Goal: Answer question/provide support

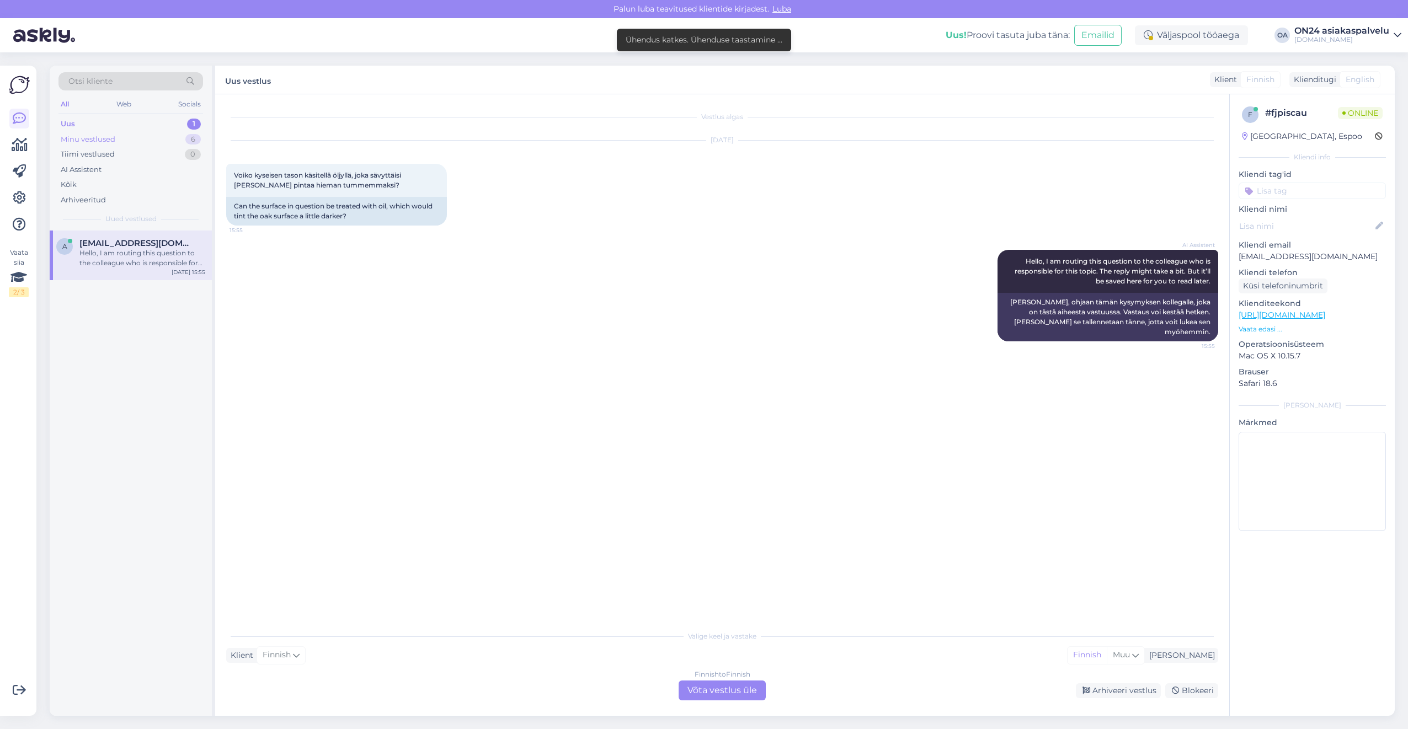
click at [108, 140] on div "Minu vestlused" at bounding box center [88, 139] width 55 height 11
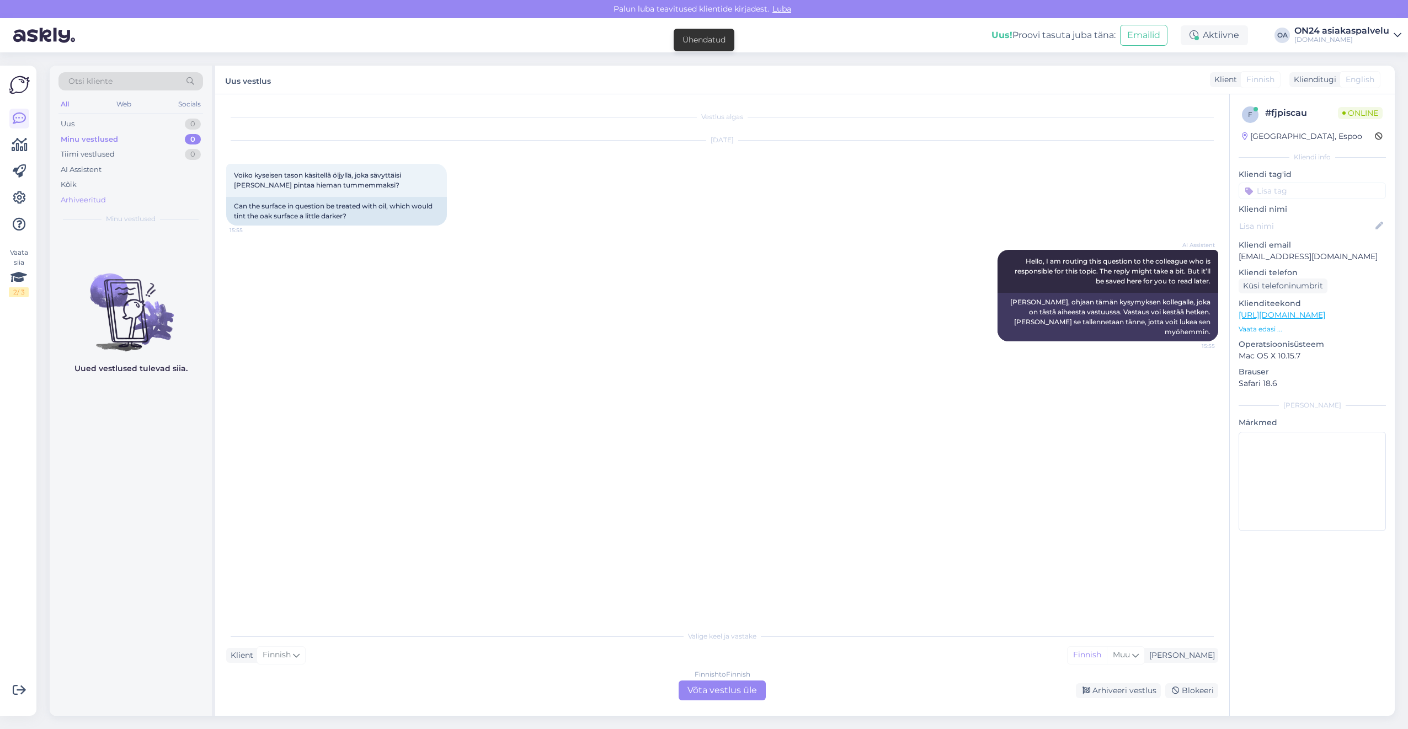
click at [89, 202] on div "Arhiveeritud" at bounding box center [83, 200] width 45 height 11
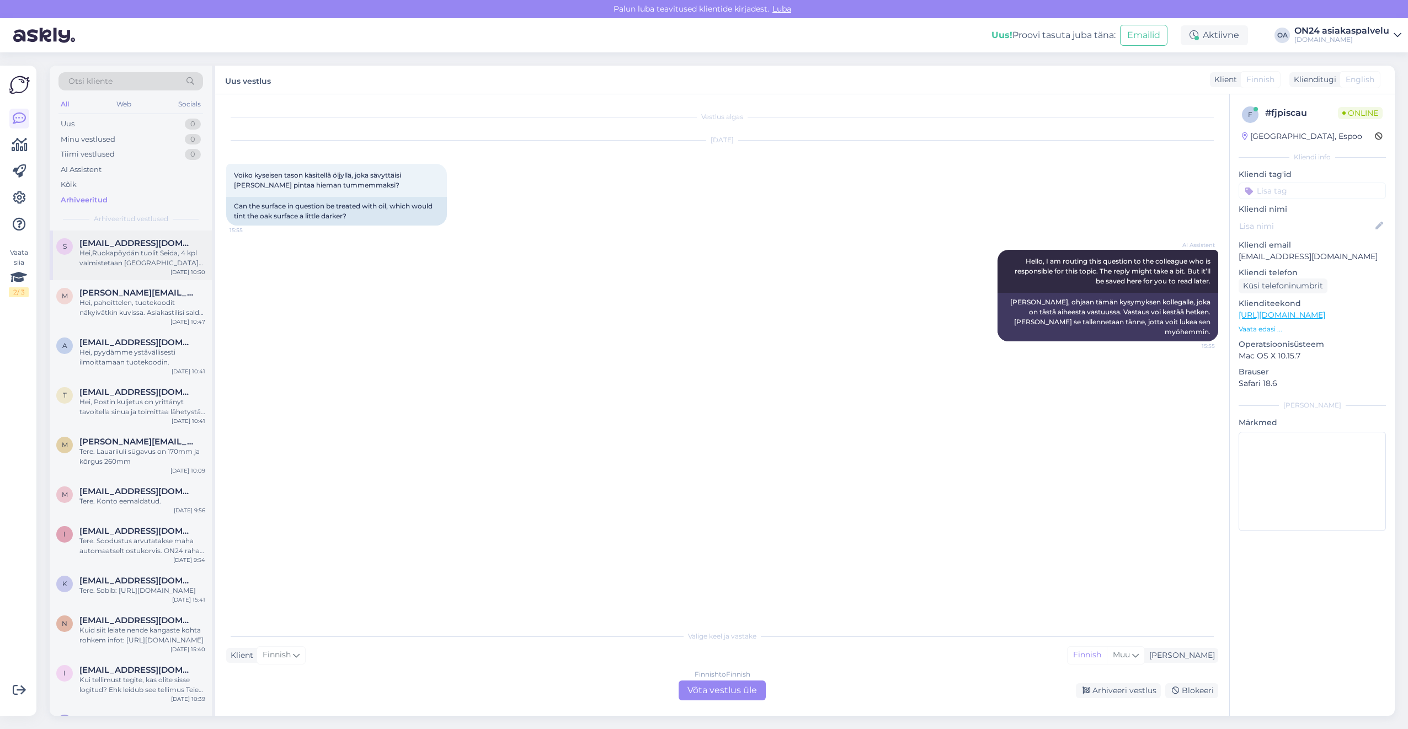
click at [127, 260] on div "Hei,Ruokapöydän tuolit Seida, 4 kpl valmistetaan [GEOGRAPHIC_DATA] tilauksen mu…" at bounding box center [142, 258] width 126 height 20
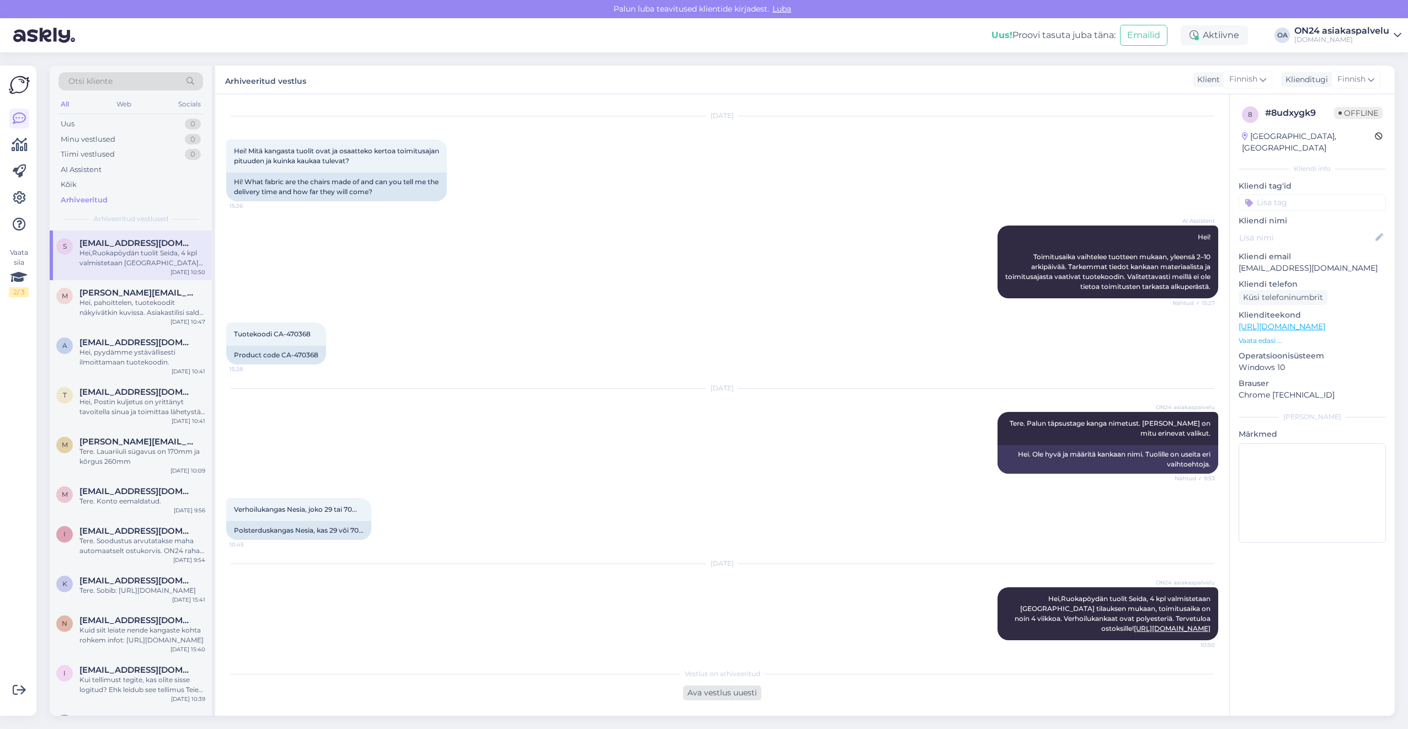
click at [747, 691] on div "Ava vestlus uuesti" at bounding box center [722, 693] width 78 height 15
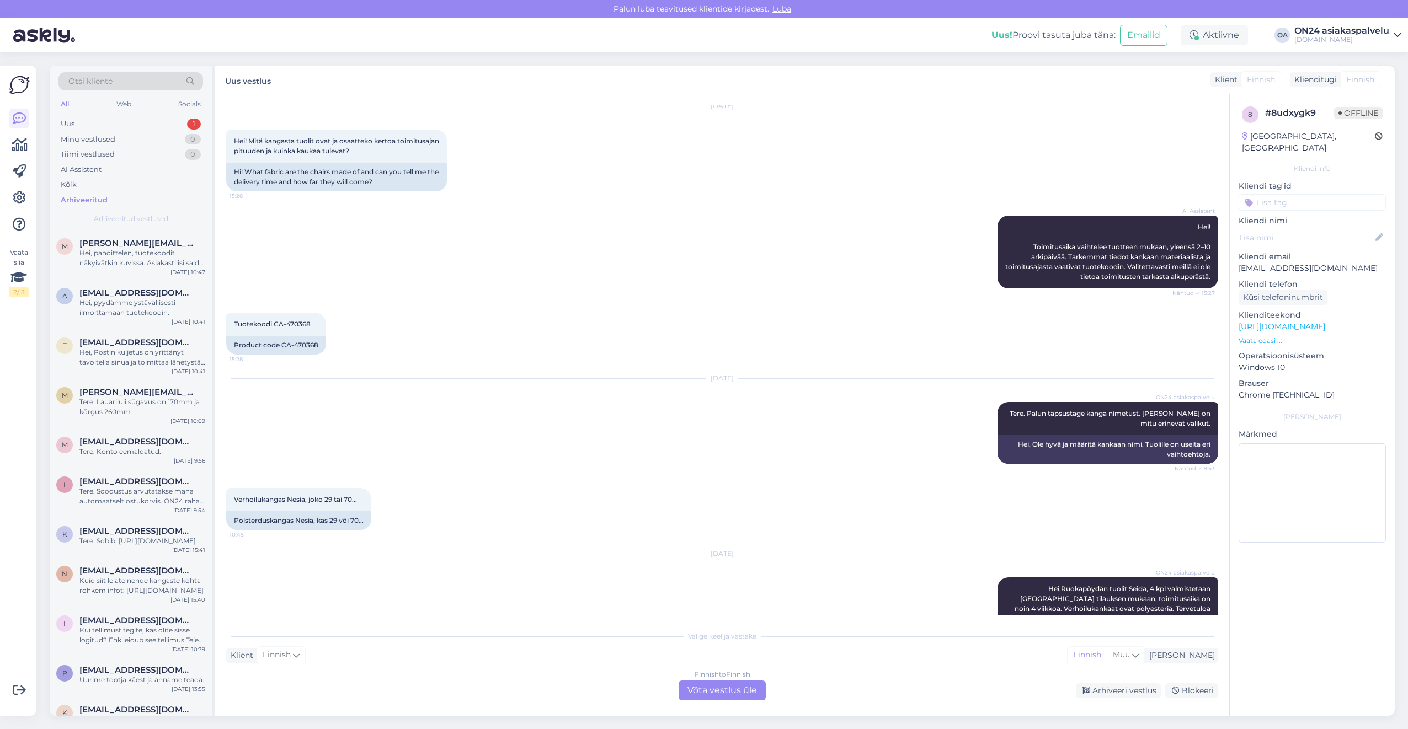
click at [733, 691] on div "Finnish to Finnish Võta vestlus üle" at bounding box center [722, 691] width 87 height 20
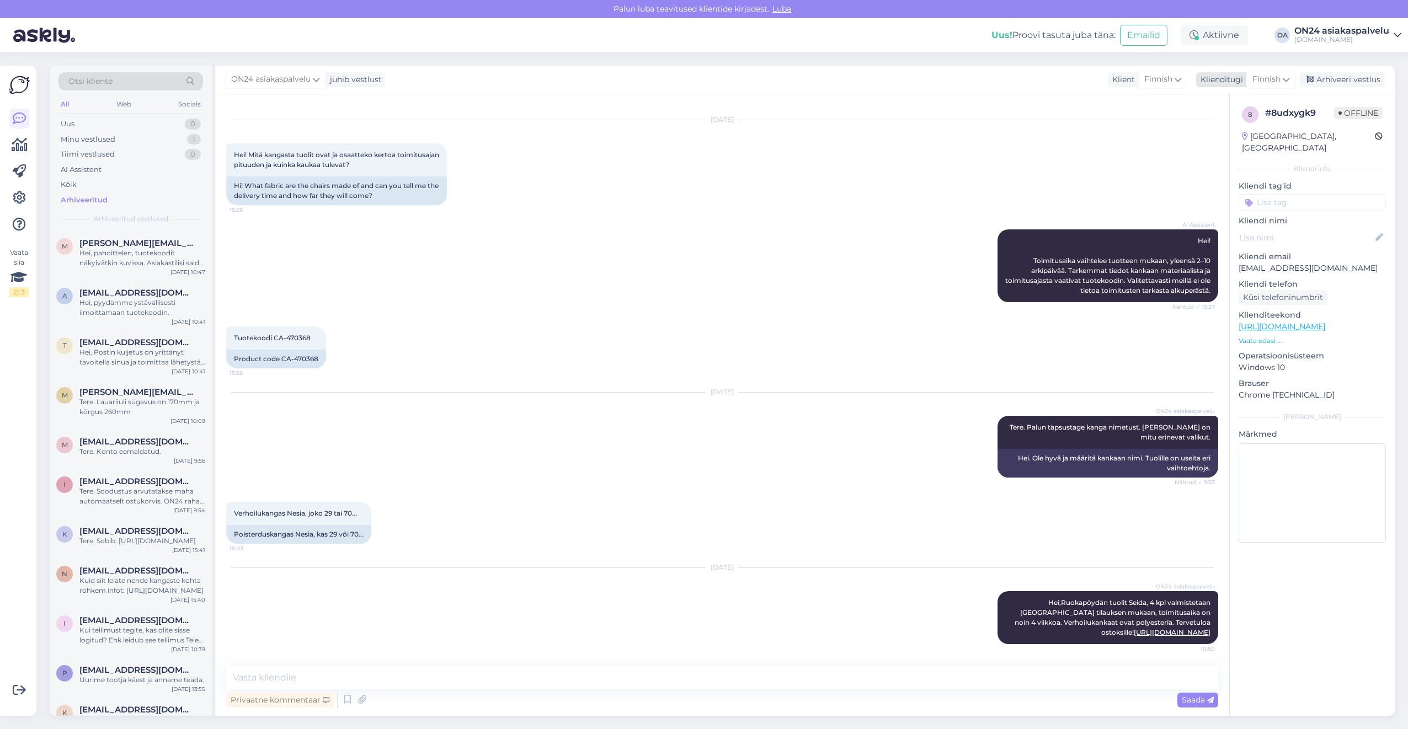
click at [1269, 82] on span "Finnish" at bounding box center [1267, 79] width 28 height 12
type input "eng"
click at [1230, 124] on link "English" at bounding box center [1245, 129] width 121 height 18
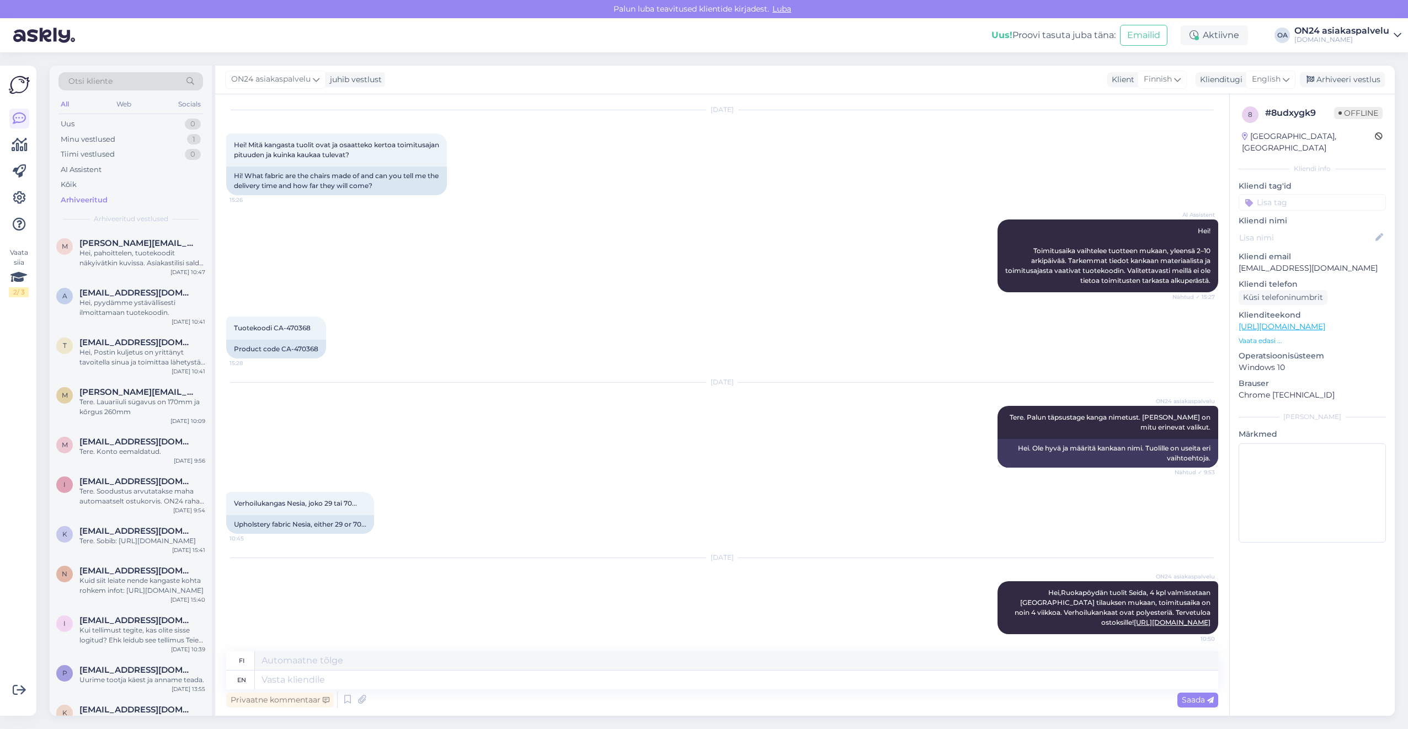
scroll to position [1056, 0]
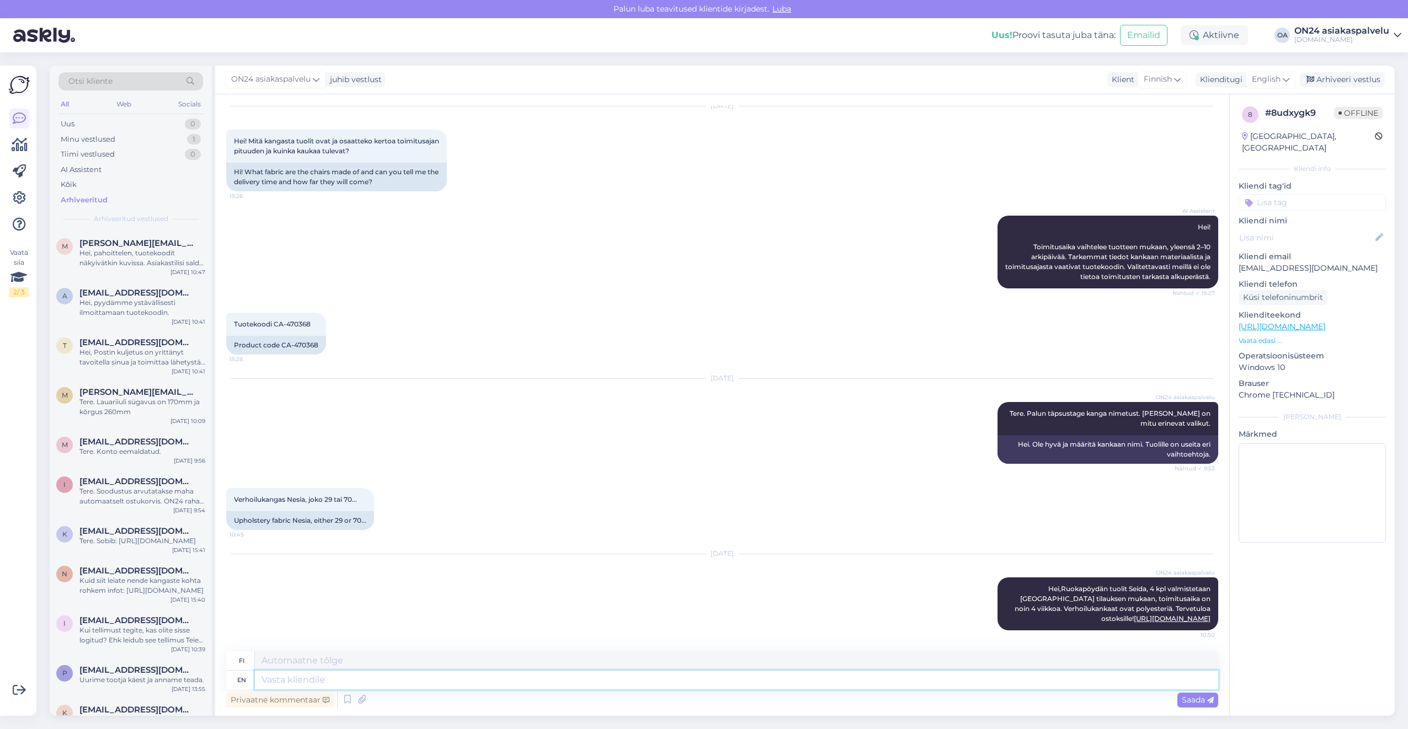
click at [315, 680] on textarea at bounding box center [736, 680] width 963 height 19
paste textarea "Each item Is BOEKO TEX STANDARD 100"
type textarea "Each item Is BOEKO TEX STANDARD 100"
type textarea "Jokainen tuote on BOEKO TEX STANDARD 100"
type textarea "Each item Is BOEKO TEX STANDARD 100."
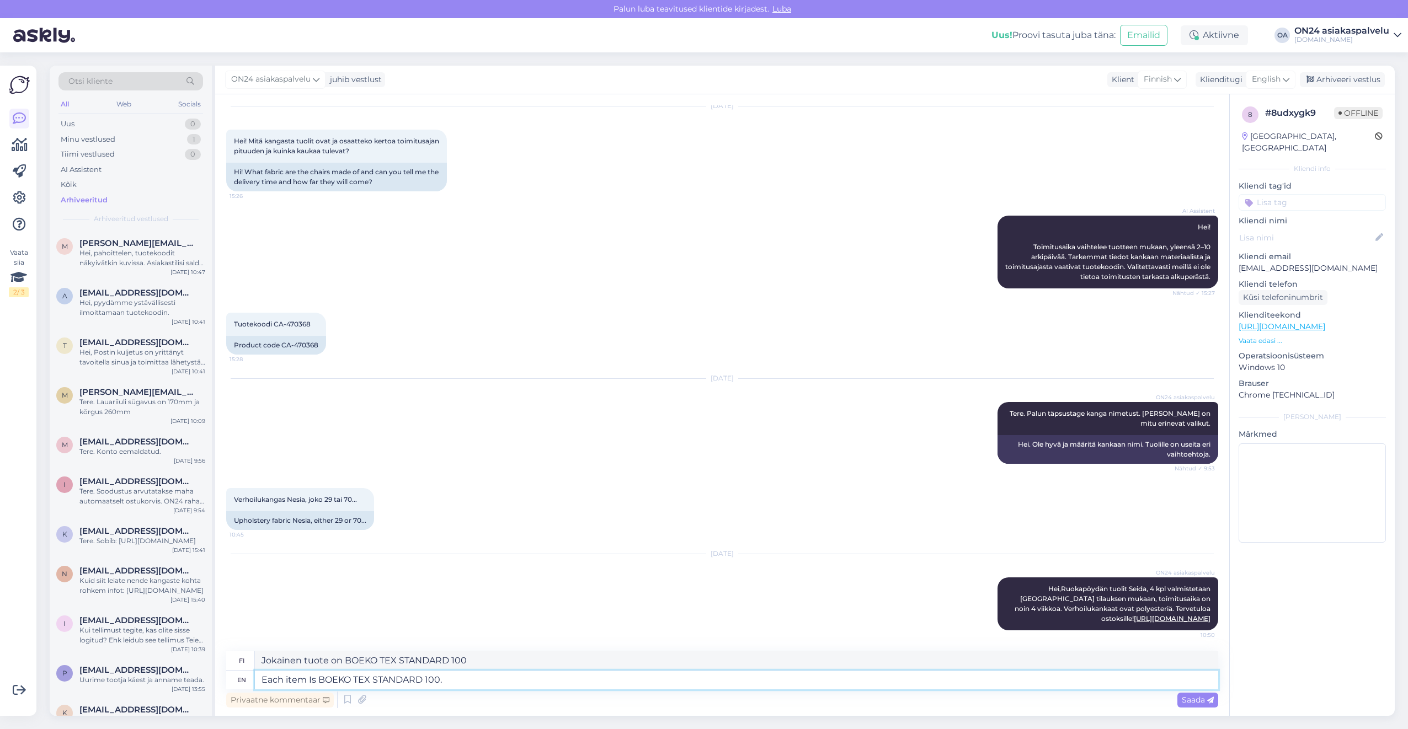
type textarea "Jokainen tuote on BOEKO TEX STANDARD 100 -sertifioitu."
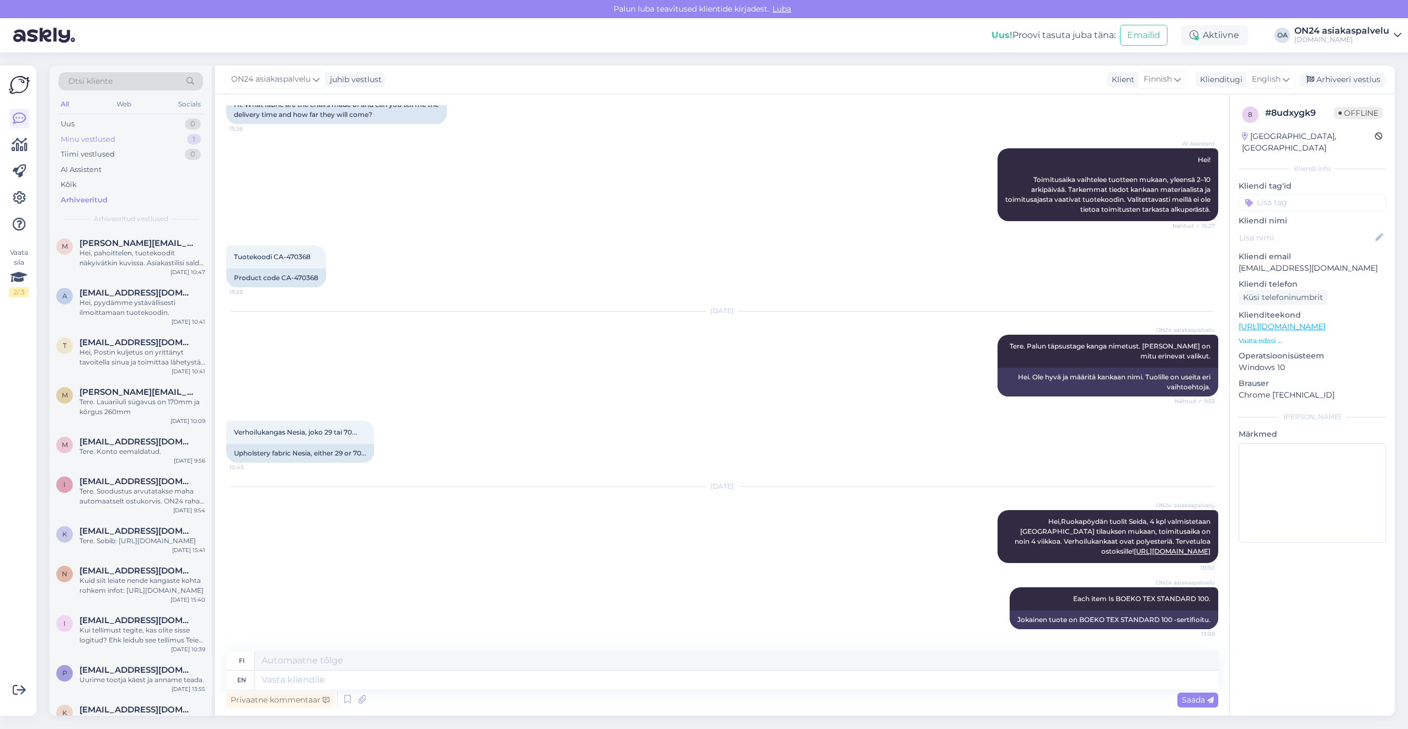
click at [132, 139] on div "Minu vestlused 1" at bounding box center [130, 139] width 145 height 15
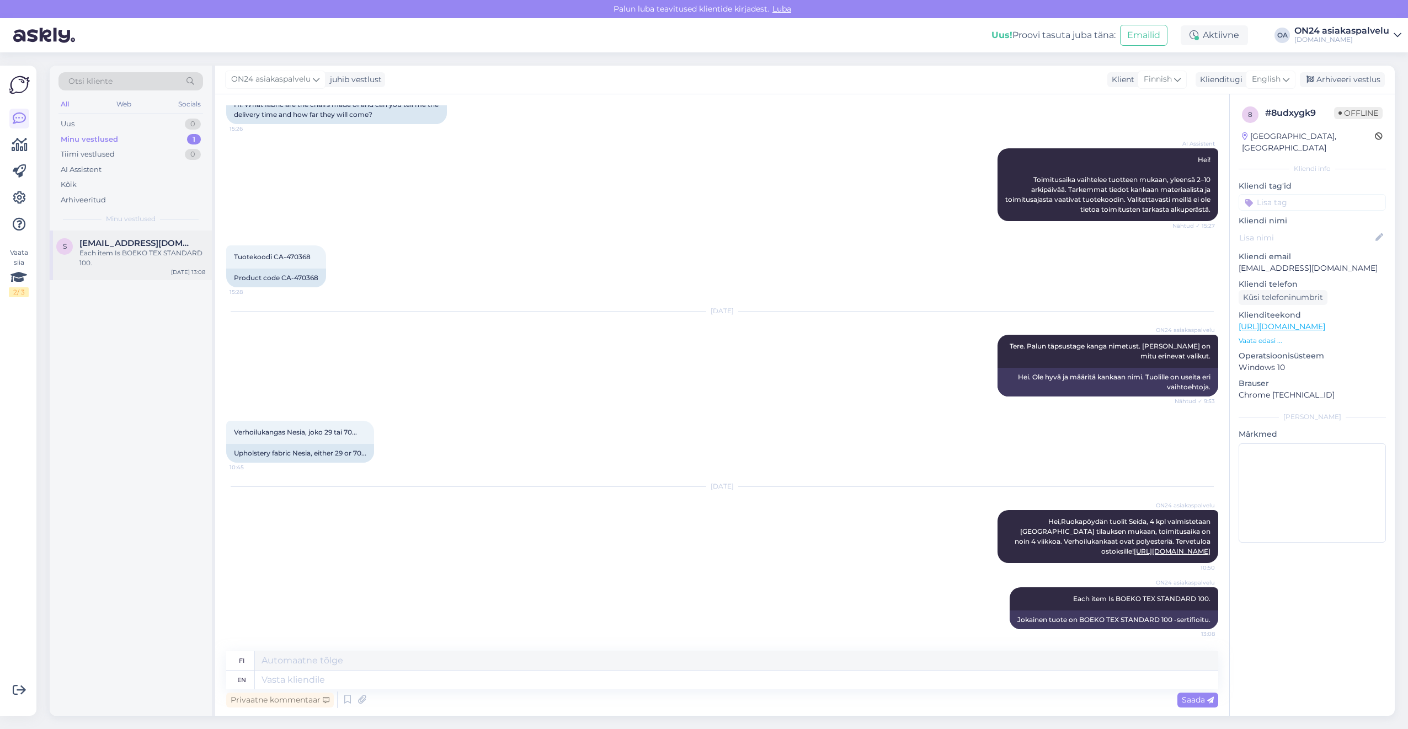
click at [120, 258] on div "Each item Is BOEKO TEX STANDARD 100." at bounding box center [142, 258] width 126 height 20
click at [1344, 73] on div "Arhiveeri vestlus" at bounding box center [1342, 79] width 85 height 15
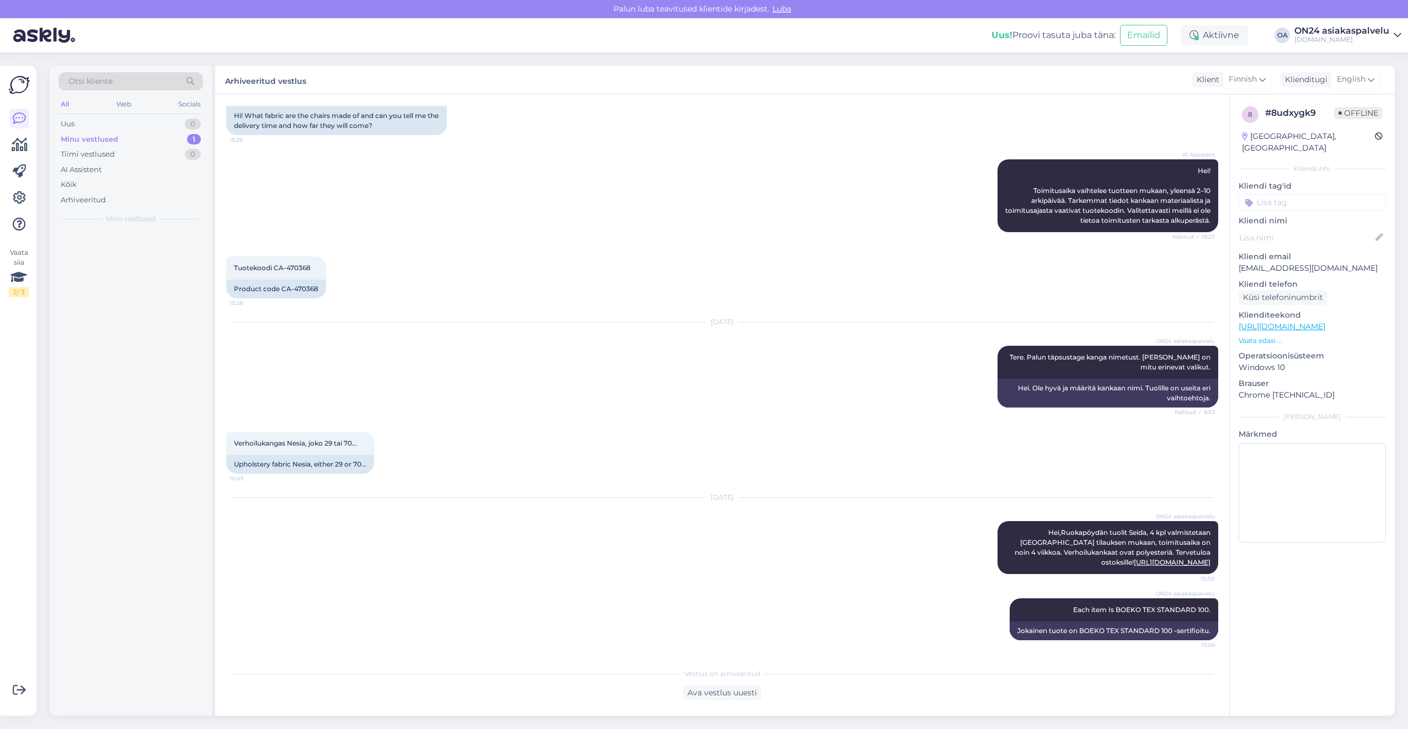
scroll to position [1122, 0]
